Goal: Download file/media

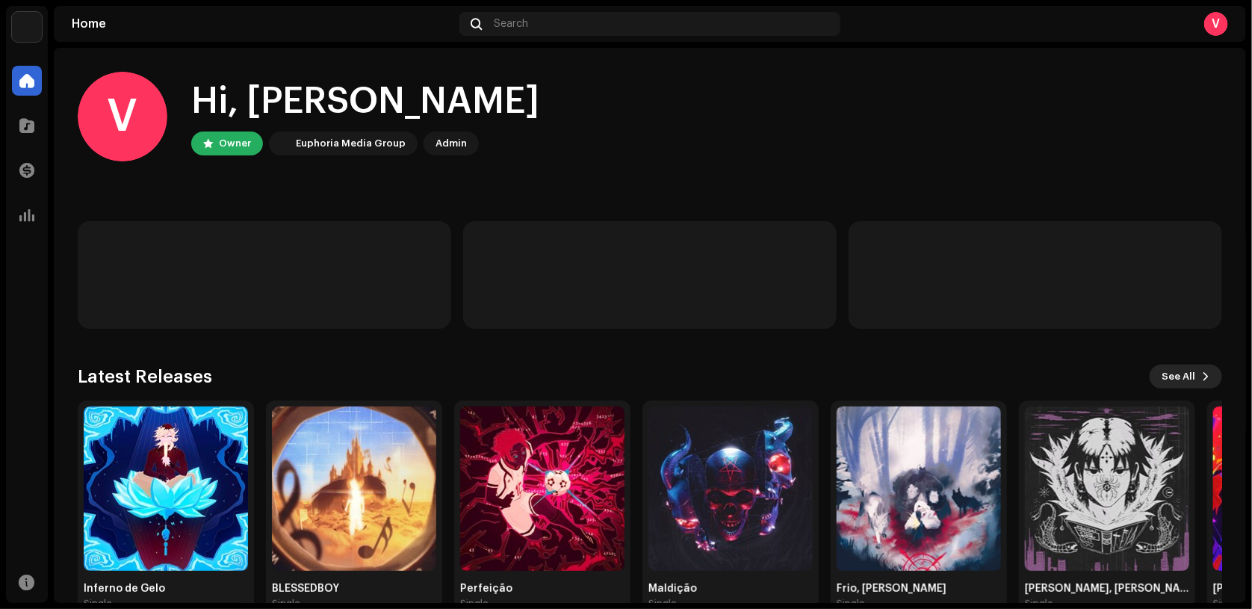
click at [1170, 366] on span "See All" at bounding box center [1179, 377] width 34 height 30
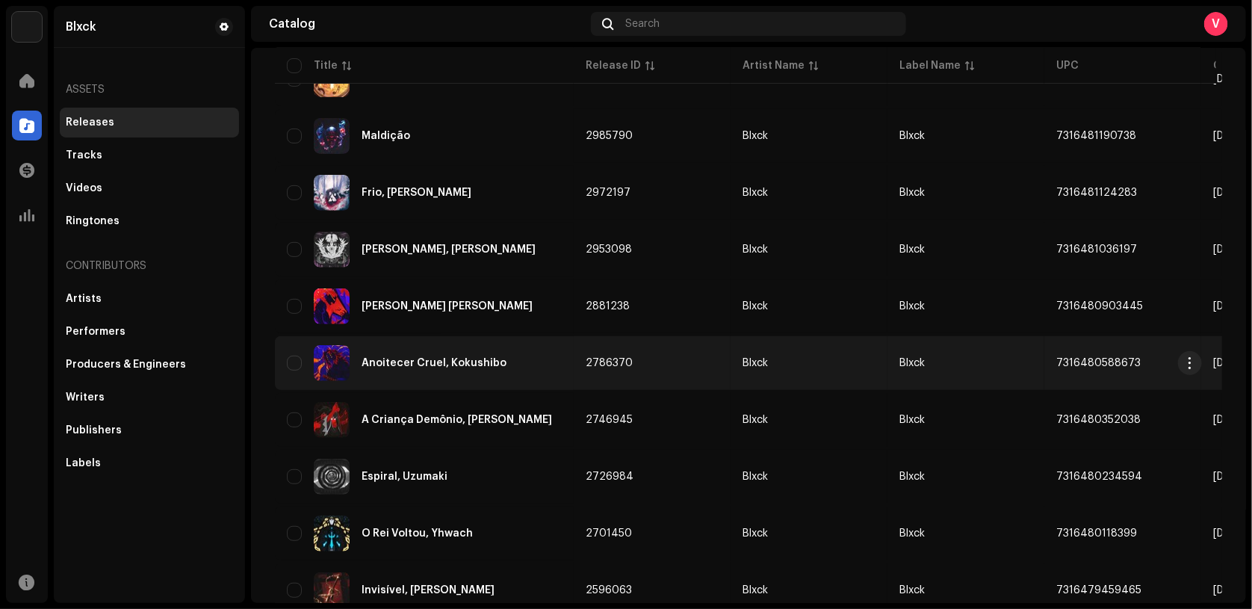
click at [468, 359] on div "Anoitecer Cruel, Kokushibo" at bounding box center [434, 363] width 145 height 10
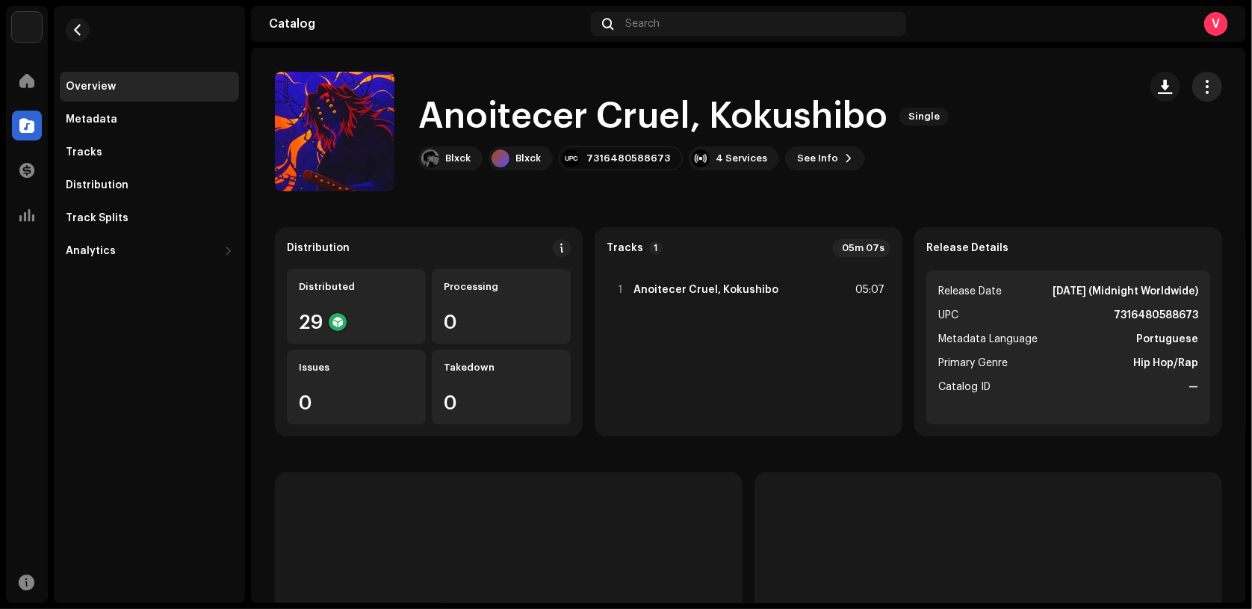
click at [1192, 90] on button "button" at bounding box center [1207, 87] width 30 height 30
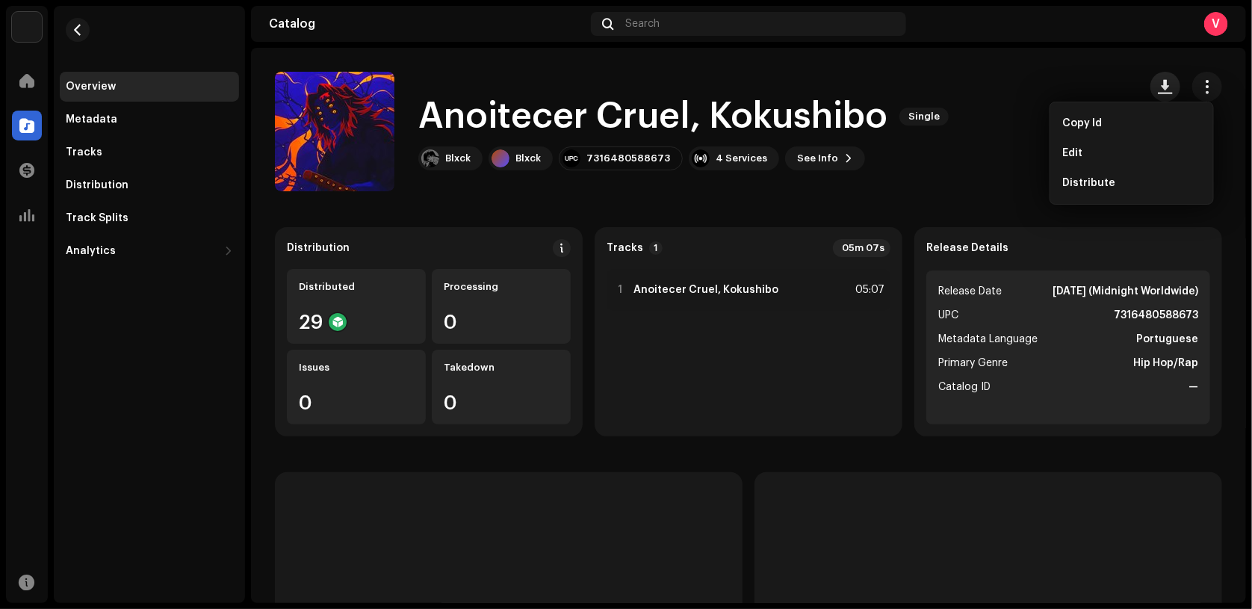
click at [1159, 83] on span "button" at bounding box center [1166, 87] width 14 height 12
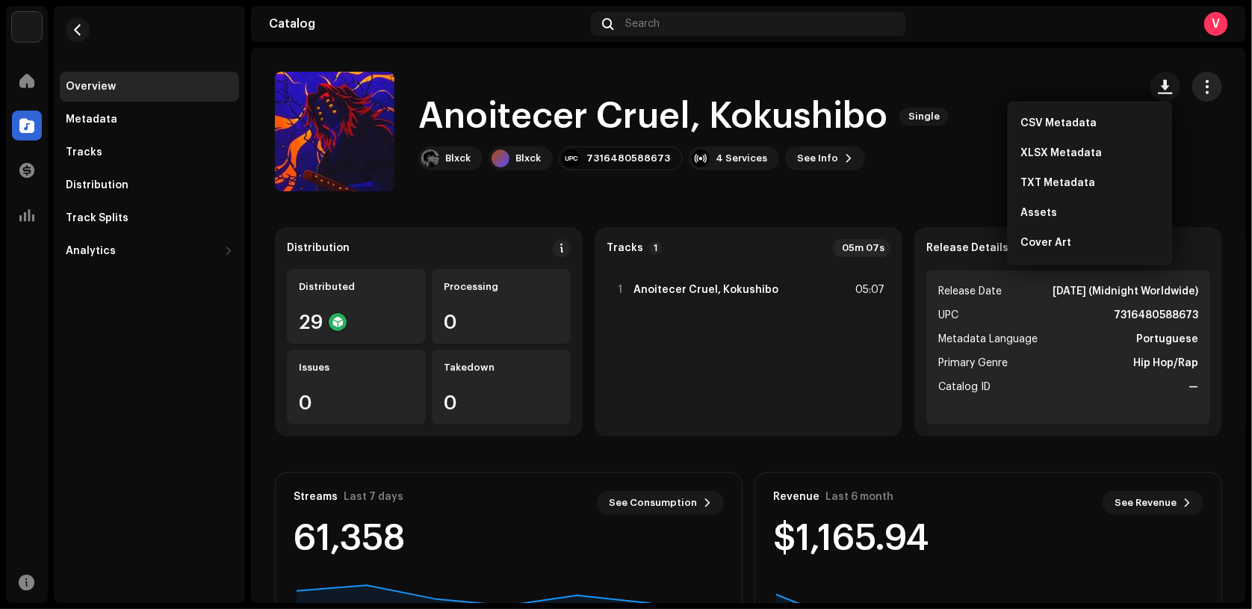
click at [1209, 87] on button "button" at bounding box center [1207, 87] width 30 height 30
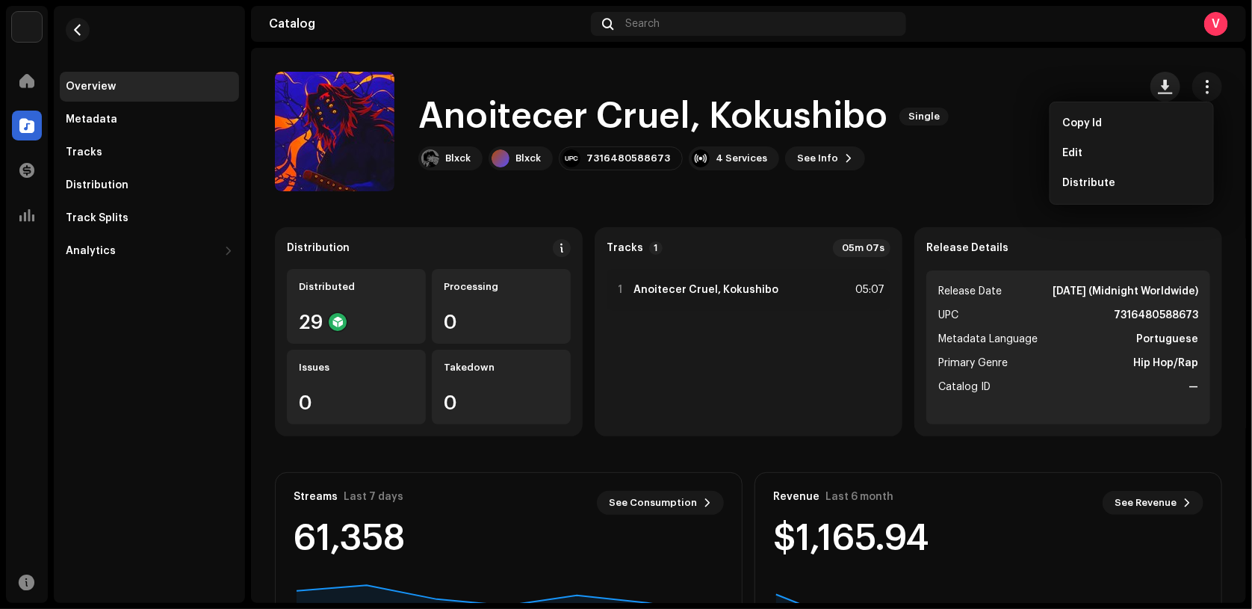
click at [1157, 75] on button "button" at bounding box center [1165, 87] width 30 height 30
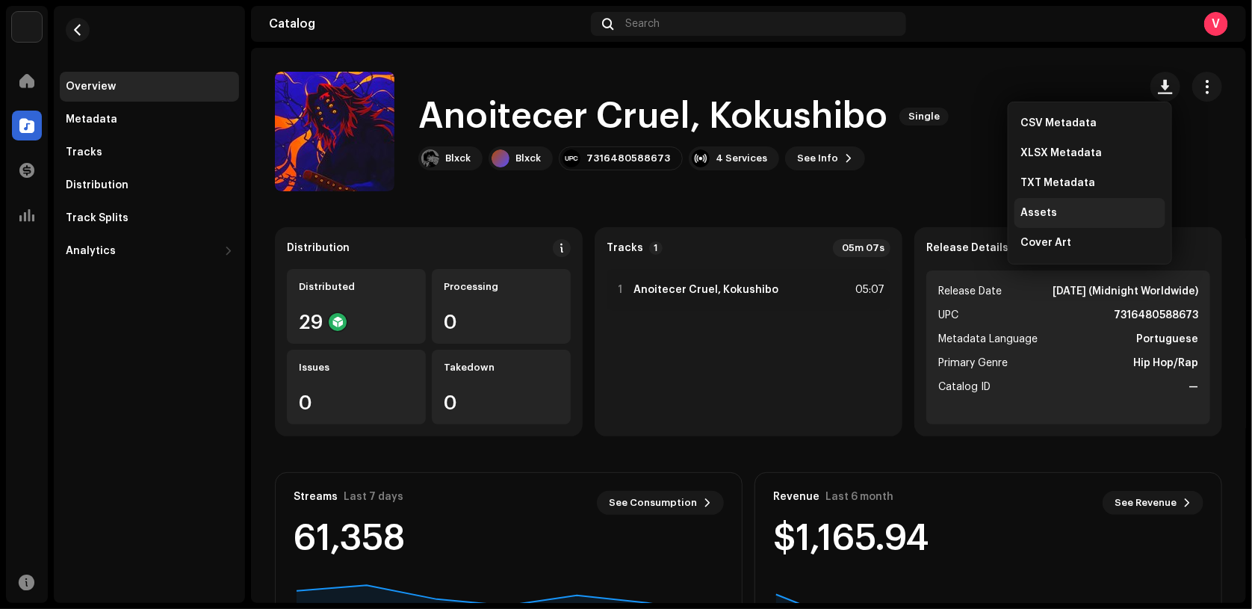
click at [1070, 218] on div "Assets" at bounding box center [1089, 213] width 139 height 12
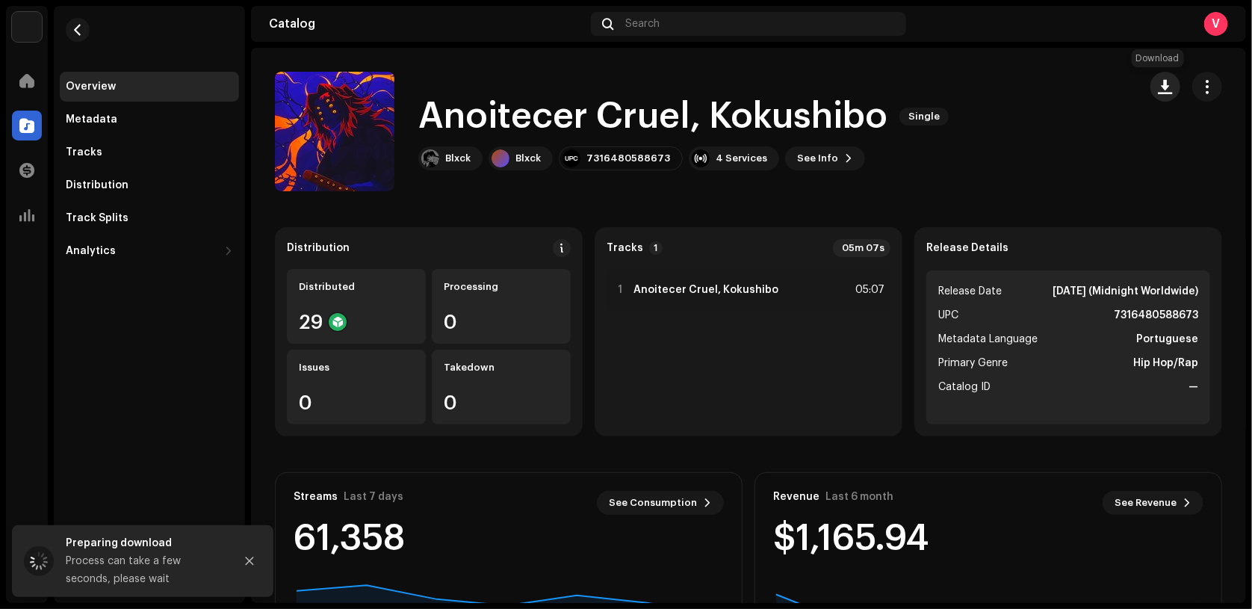
click at [1159, 90] on span "button" at bounding box center [1166, 87] width 14 height 12
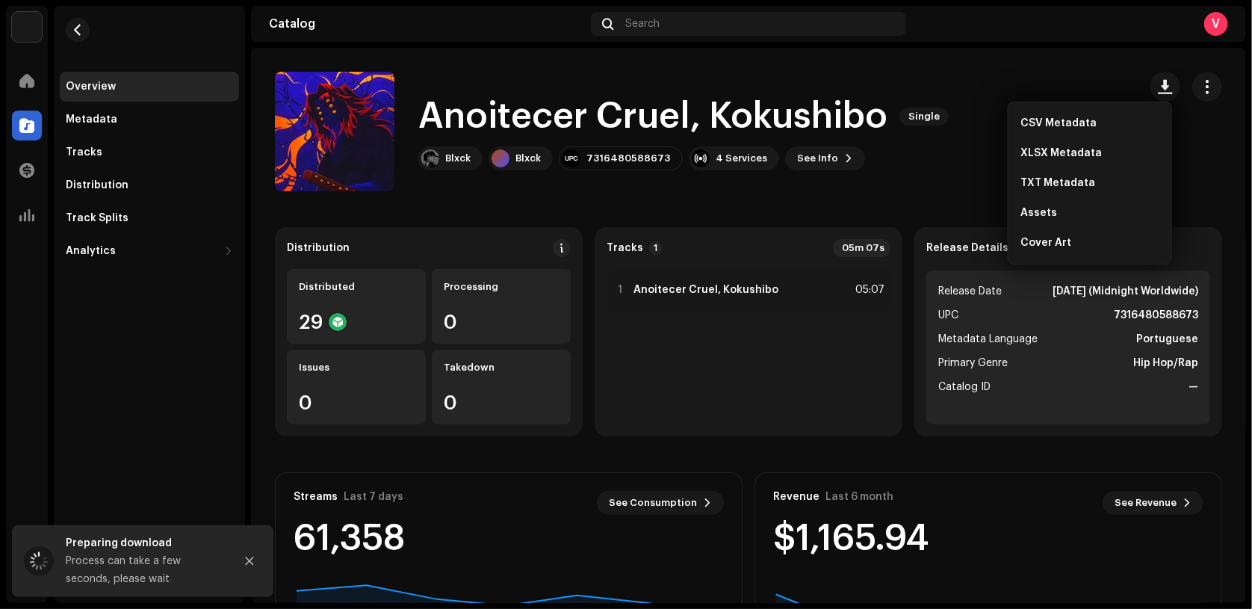
click at [943, 84] on div "Anoitecer Cruel, Kokushibo Single Blxck Blxck 7316480588673 4 Services See Info" at bounding box center [701, 132] width 852 height 120
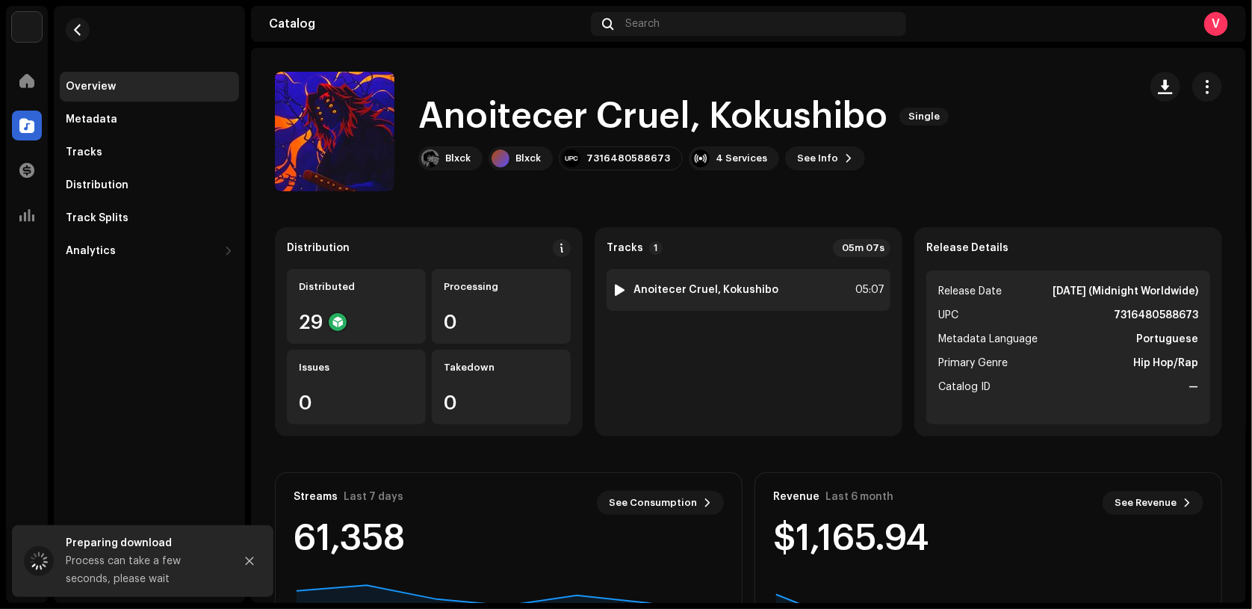
click at [778, 285] on div "1 Anoitecer Cruel, Kokushibo 05:07" at bounding box center [749, 290] width 284 height 42
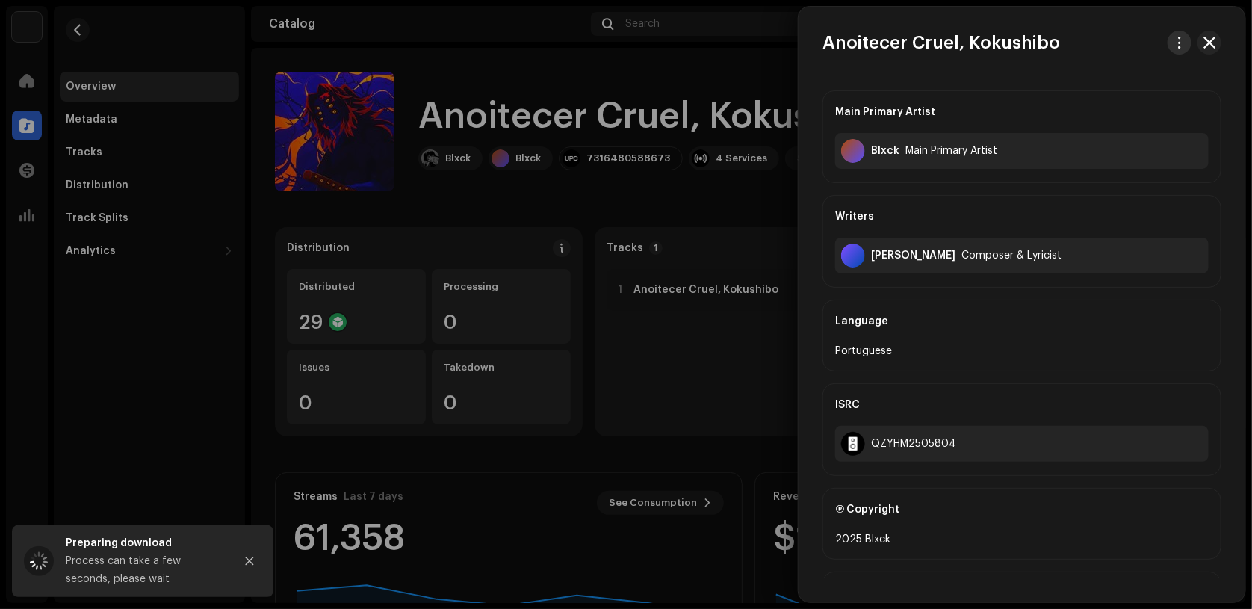
click at [1174, 46] on span "button" at bounding box center [1179, 43] width 11 height 12
click at [1094, 100] on span "Download audio" at bounding box center [1078, 106] width 84 height 12
